Goal: Information Seeking & Learning: Learn about a topic

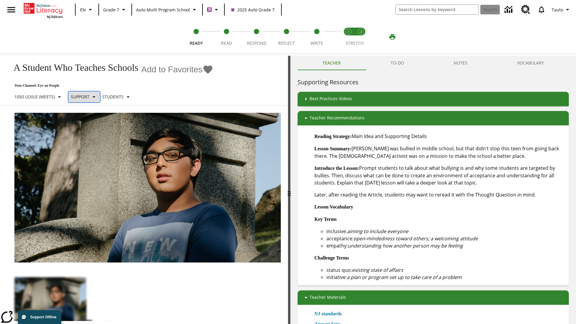
click at [87, 97] on p "Support" at bounding box center [80, 97] width 19 height 6
click at [40, 94] on p "1050 Lexile (Meets)" at bounding box center [34, 97] width 40 height 6
click at [40, 97] on p "1050 Lexile (Meets)" at bounding box center [34, 97] width 40 height 6
click at [87, 94] on p "Support" at bounding box center [80, 97] width 19 height 6
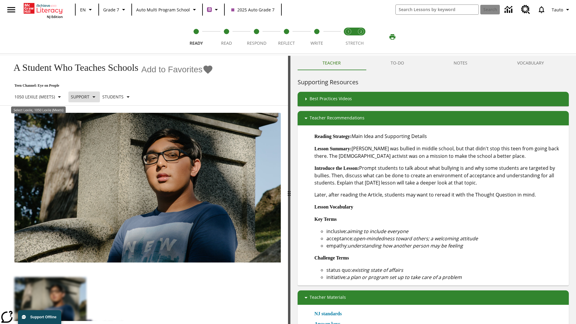
scroll to position [36, 0]
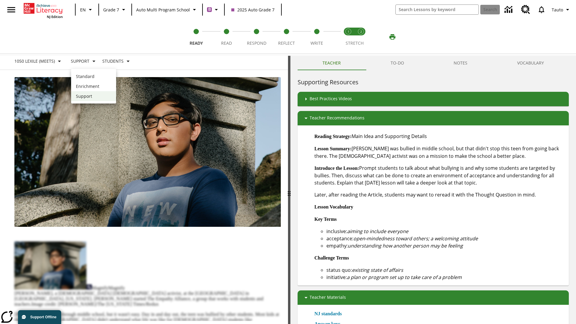
click at [94, 86] on p "Enrichment" at bounding box center [93, 86] width 35 height 6
